Goal: Task Accomplishment & Management: Complete application form

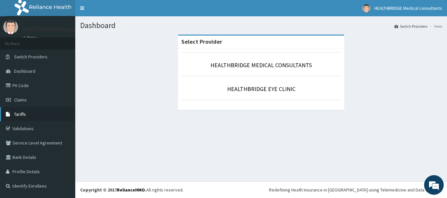
click at [30, 116] on link "Tariffs" at bounding box center [37, 114] width 75 height 14
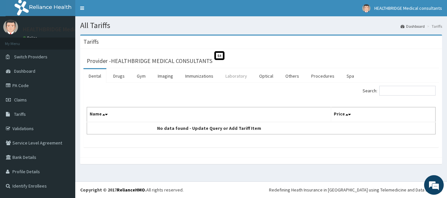
click at [233, 76] on link "Laboratory" at bounding box center [236, 76] width 32 height 14
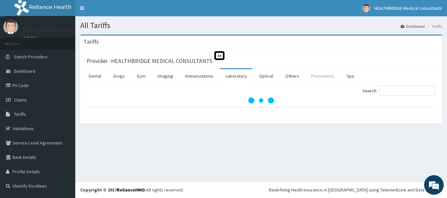
click at [317, 77] on link "Procedures" at bounding box center [323, 76] width 34 height 14
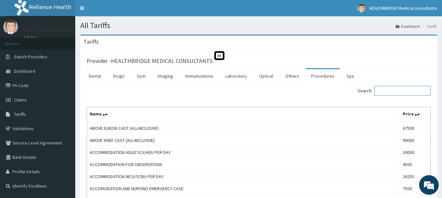
click at [395, 88] on input "Search:" at bounding box center [402, 91] width 56 height 10
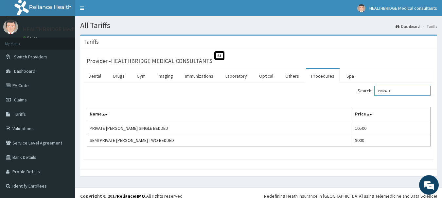
drag, startPoint x: 399, startPoint y: 92, endPoint x: 339, endPoint y: 97, distance: 59.5
click at [341, 97] on div "Search: PRIVATE" at bounding box center [347, 91] width 167 height 11
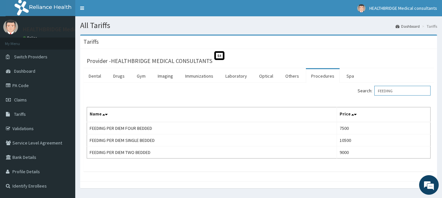
drag, startPoint x: 401, startPoint y: 91, endPoint x: 342, endPoint y: 98, distance: 60.3
click at [345, 98] on div "Search: FEEDING Name Price FEEDING PER DIEM FOUR BEDDED 7500 FEEDING PER DIEM S…" at bounding box center [259, 122] width 344 height 73
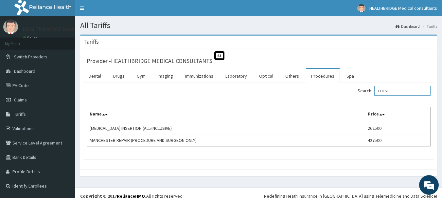
drag, startPoint x: 401, startPoint y: 91, endPoint x: 217, endPoint y: 91, distance: 183.4
click at [334, 91] on div "Search: CHEST" at bounding box center [347, 91] width 167 height 11
type input "CHEST"
click at [240, 74] on link "Laboratory" at bounding box center [236, 76] width 32 height 14
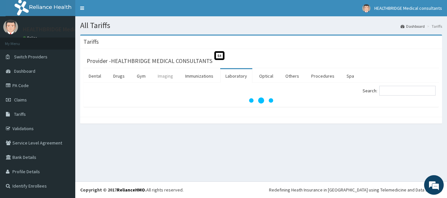
drag, startPoint x: 160, startPoint y: 76, endPoint x: 164, endPoint y: 77, distance: 4.7
click at [160, 76] on link "Imaging" at bounding box center [165, 76] width 26 height 14
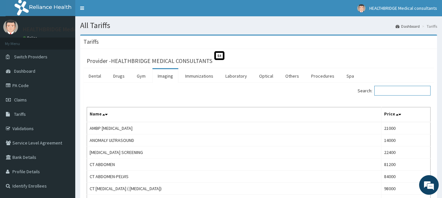
click at [396, 91] on input "Search:" at bounding box center [402, 91] width 56 height 10
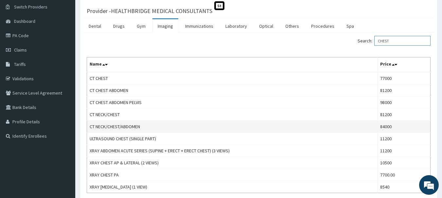
scroll to position [65, 0]
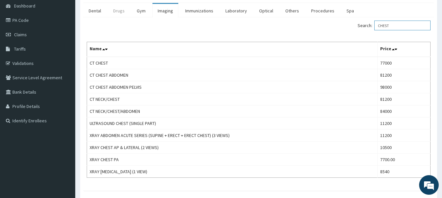
type input "CHEST"
click at [238, 12] on link "Laboratory" at bounding box center [236, 11] width 32 height 14
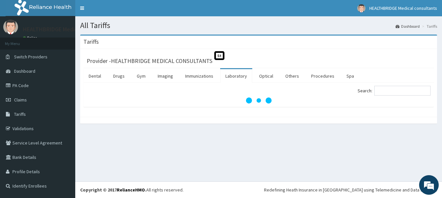
scroll to position [0, 0]
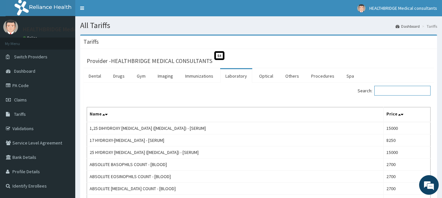
click at [401, 90] on input "Search:" at bounding box center [402, 91] width 56 height 10
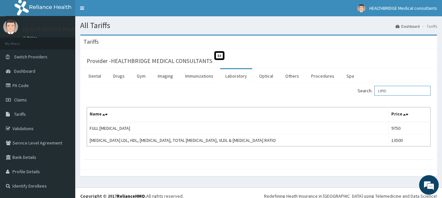
type input "LIPID"
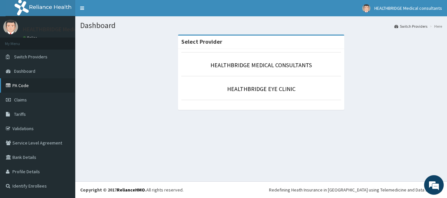
click at [29, 86] on link "PA Code" at bounding box center [37, 85] width 75 height 14
click at [44, 88] on link "PA Code" at bounding box center [37, 85] width 75 height 14
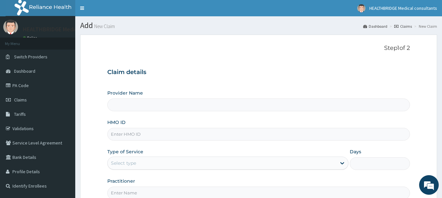
type input "HEALTHBRIDGE MEDICAL CONSULTANTS"
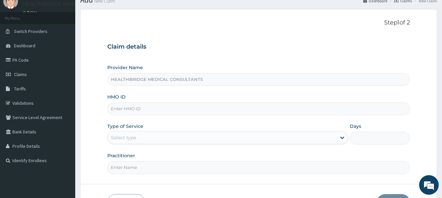
scroll to position [65, 0]
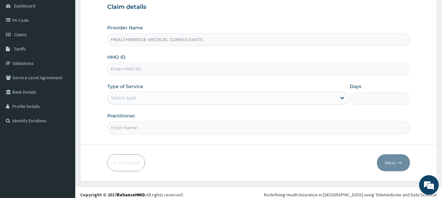
click at [202, 68] on input "HMO ID" at bounding box center [258, 69] width 303 height 13
paste input "AEN/10086/B"
type input "AEN/10086/B"
click at [146, 97] on div "Select type" at bounding box center [222, 98] width 229 height 10
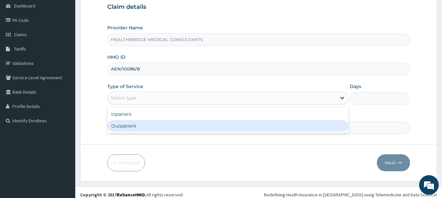
click at [144, 127] on div "Outpatient" at bounding box center [227, 126] width 241 height 12
type input "1"
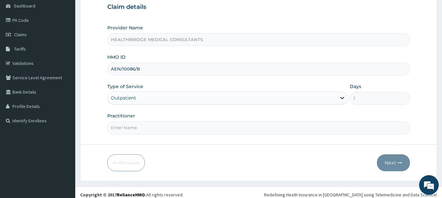
click at [144, 129] on input "Practitioner" at bounding box center [258, 128] width 303 height 13
click at [148, 98] on div "Outpatient" at bounding box center [222, 98] width 229 height 10
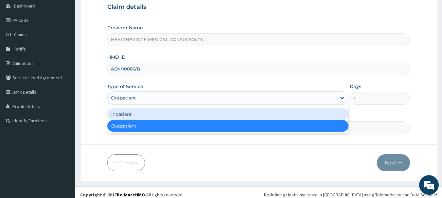
click at [140, 120] on div "Inpatient" at bounding box center [227, 115] width 241 height 12
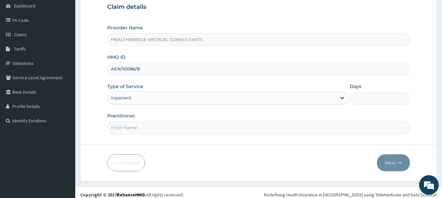
click at [139, 130] on input "Practitioner" at bounding box center [258, 128] width 303 height 13
type input "[PERSON_NAME]"
click at [379, 98] on input "Days" at bounding box center [380, 98] width 60 height 13
type input "2"
click at [395, 166] on button "Next" at bounding box center [393, 163] width 33 height 17
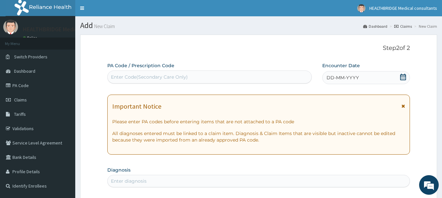
click at [400, 77] on icon at bounding box center [403, 77] width 7 height 7
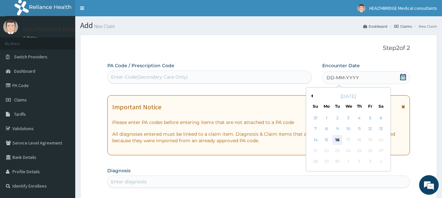
click at [334, 139] on div "16" at bounding box center [338, 140] width 10 height 10
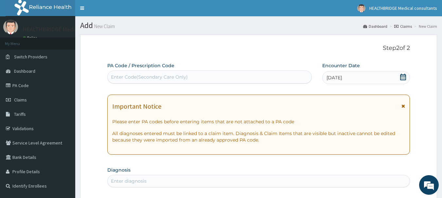
click at [194, 78] on div "Enter Code(Secondary Care Only)" at bounding box center [210, 77] width 204 height 10
drag, startPoint x: 137, startPoint y: 75, endPoint x: 95, endPoint y: 76, distance: 41.9
click at [116, 74] on div "Enter Code(Secondary Care Only)" at bounding box center [149, 77] width 77 height 7
drag, startPoint x: 120, startPoint y: 75, endPoint x: 113, endPoint y: 77, distance: 7.4
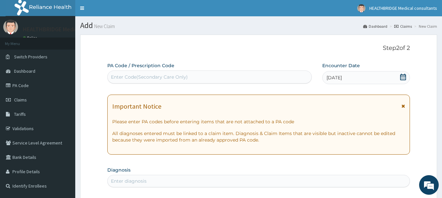
click at [113, 77] on div "Enter Code(Secondary Care Only)" at bounding box center [149, 77] width 77 height 7
paste input "PA/915D12"
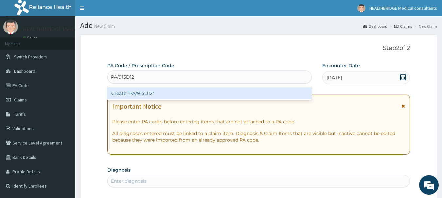
type input "PA/915D12"
click at [152, 93] on div "Create "PA/915D12"" at bounding box center [209, 94] width 205 height 12
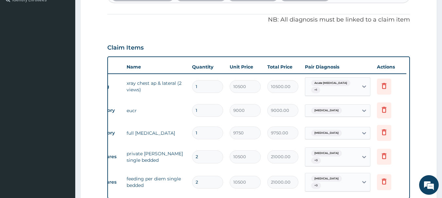
scroll to position [179, 0]
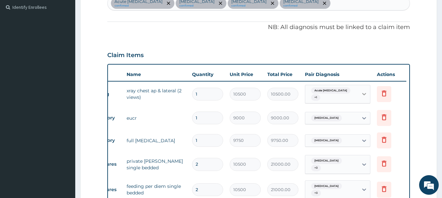
click at [363, 94] on icon at bounding box center [364, 95] width 4 height 2
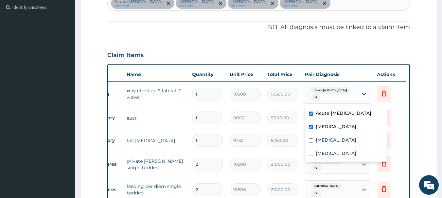
click at [363, 94] on icon at bounding box center [364, 95] width 4 height 2
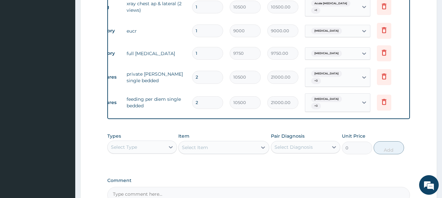
scroll to position [277, 0]
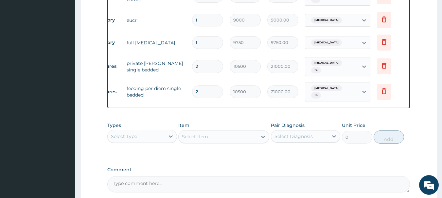
click at [203, 66] on input "2" at bounding box center [207, 66] width 31 height 13
click at [172, 67] on td "private ward single bedded" at bounding box center [155, 67] width 65 height 20
click at [206, 67] on input "2" at bounding box center [207, 66] width 31 height 13
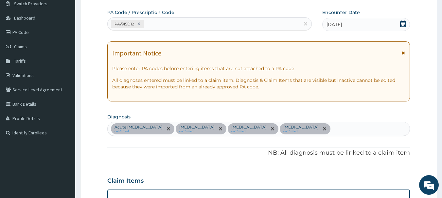
scroll to position [16, 0]
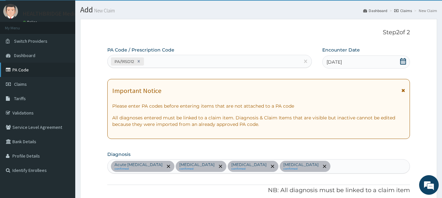
click at [24, 71] on link "PA Code" at bounding box center [37, 70] width 75 height 14
